Goal: Find specific page/section: Find specific page/section

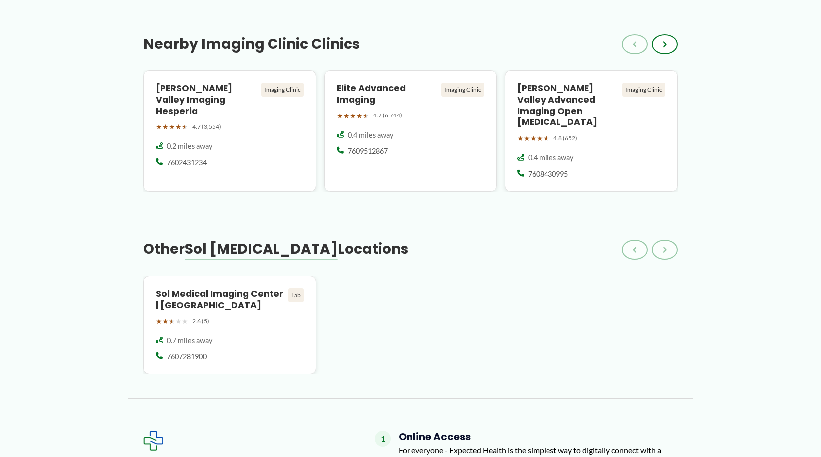
scroll to position [914, 0]
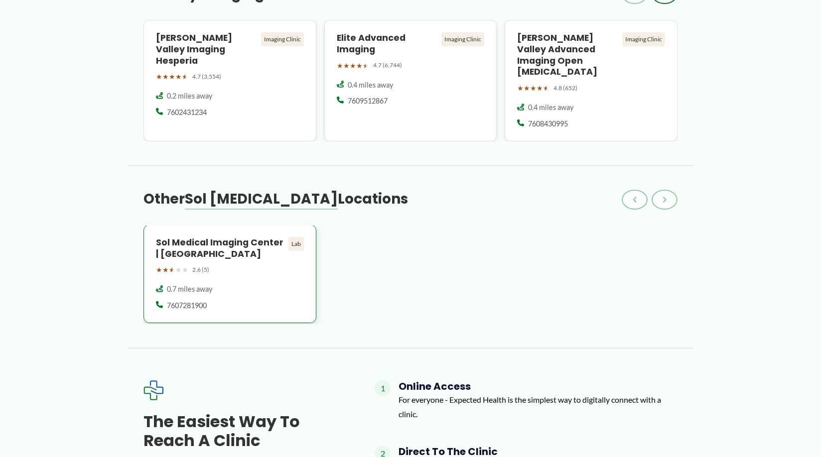
click at [219, 237] on h4 "Sol Medical Imaging Center | [GEOGRAPHIC_DATA]" at bounding box center [220, 248] width 128 height 23
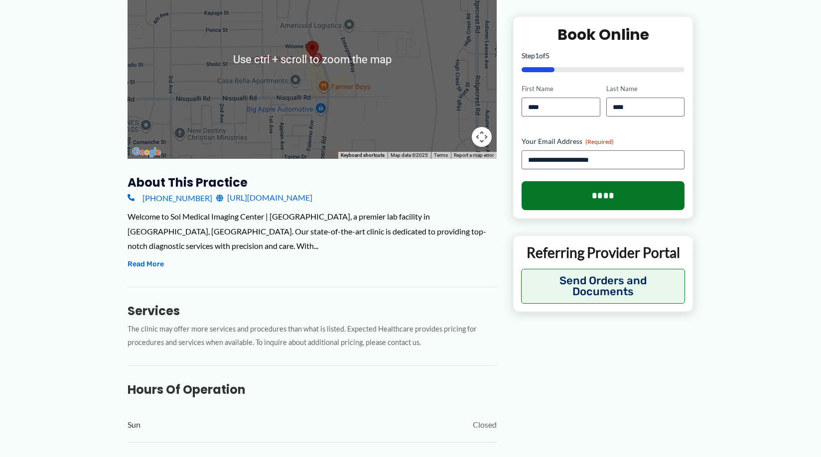
scroll to position [51, 0]
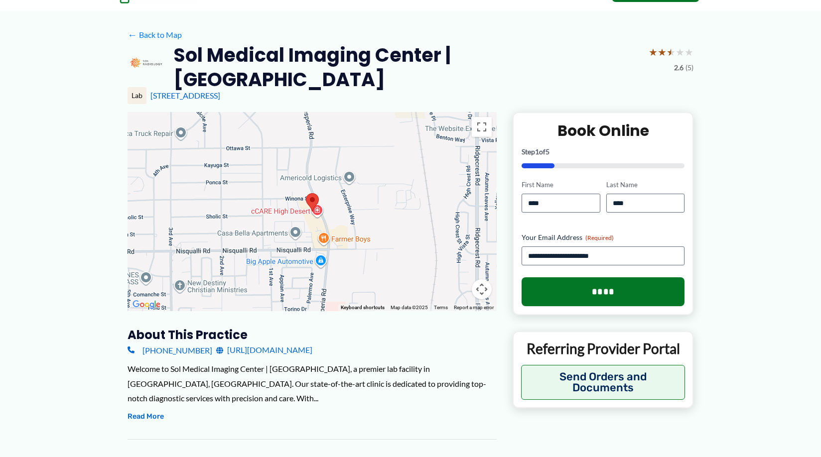
click at [421, 231] on div at bounding box center [311, 211] width 369 height 199
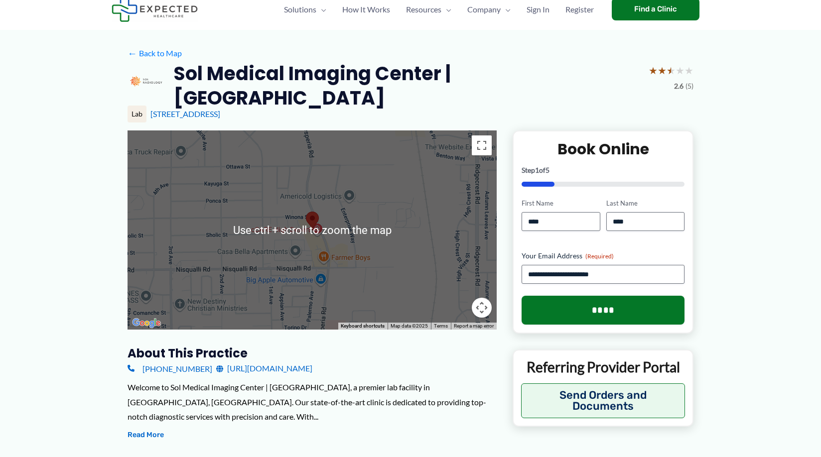
scroll to position [0, 0]
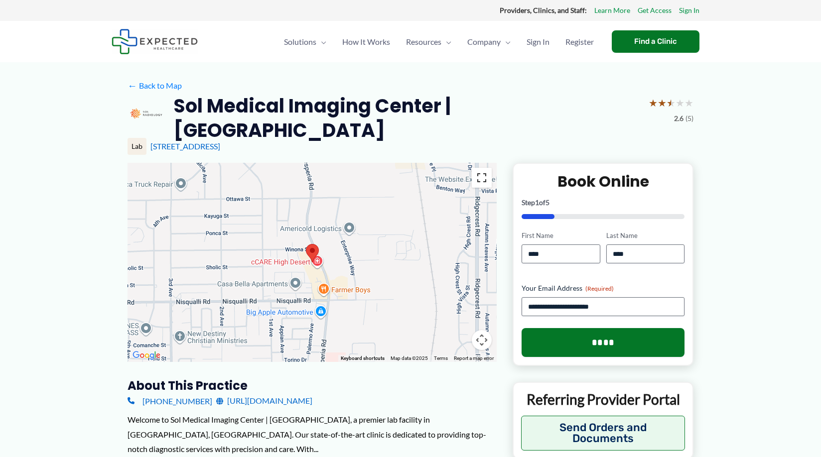
click at [485, 168] on button "Toggle fullscreen view" at bounding box center [482, 178] width 20 height 20
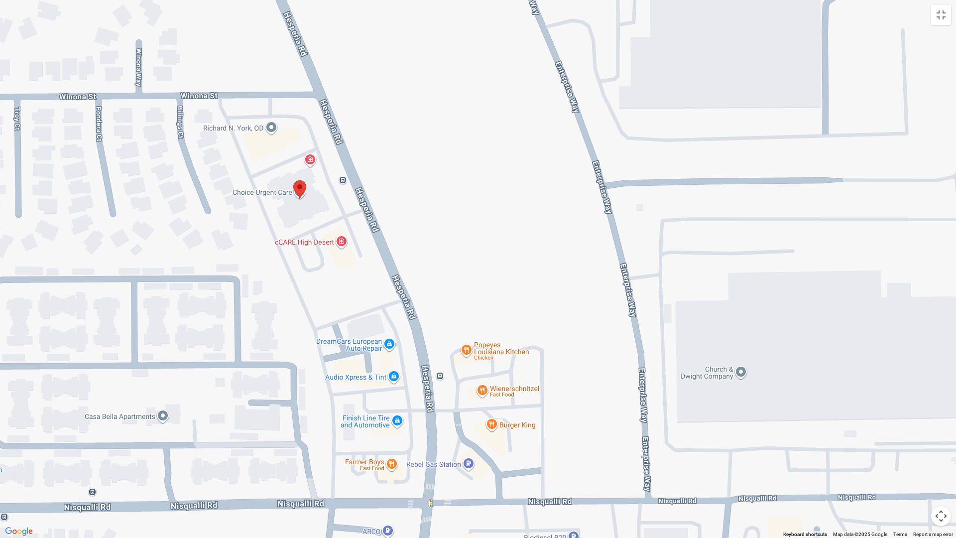
drag, startPoint x: 329, startPoint y: 247, endPoint x: 462, endPoint y: 246, distance: 133.5
click at [462, 246] on div at bounding box center [478, 269] width 956 height 538
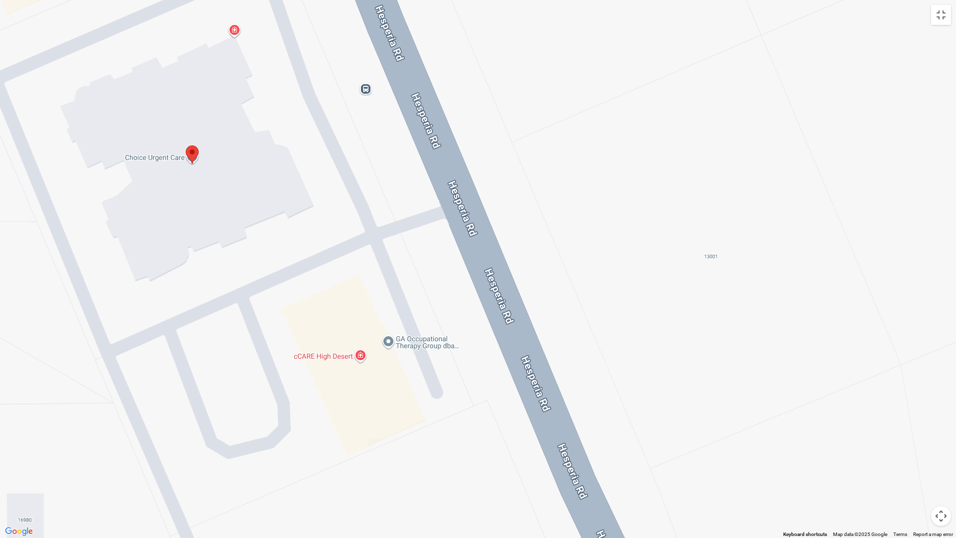
drag, startPoint x: 303, startPoint y: 198, endPoint x: 686, endPoint y: 306, distance: 397.4
click at [686, 306] on div at bounding box center [478, 269] width 956 height 538
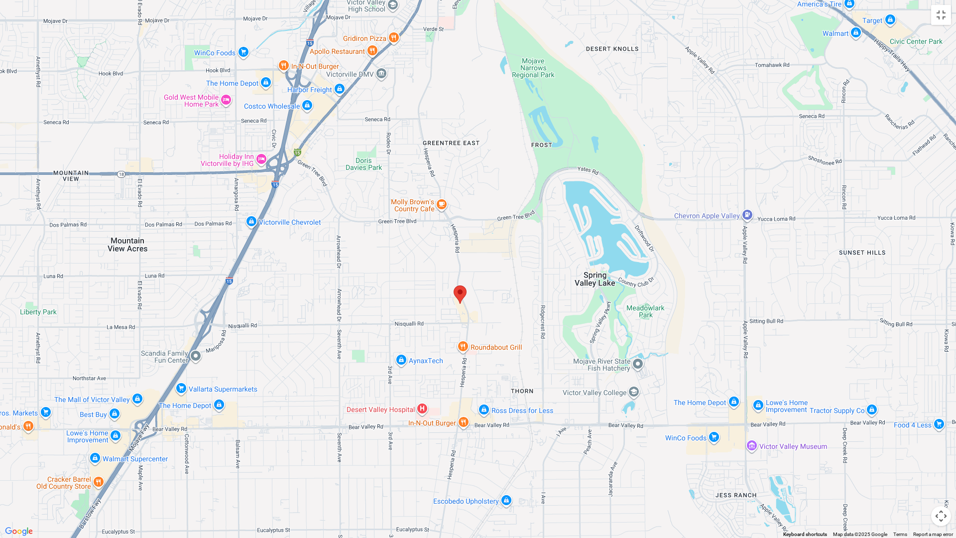
drag, startPoint x: 673, startPoint y: 297, endPoint x: 503, endPoint y: 306, distance: 170.6
click at [507, 312] on div at bounding box center [478, 269] width 956 height 538
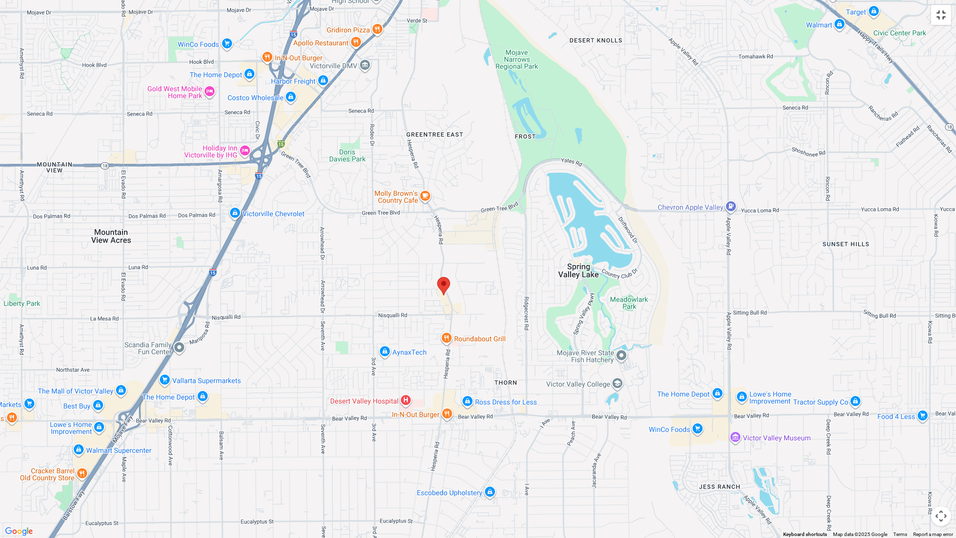
click at [820, 16] on button "Toggle fullscreen view" at bounding box center [941, 15] width 20 height 20
